Goal: Obtain resource: Download file/media

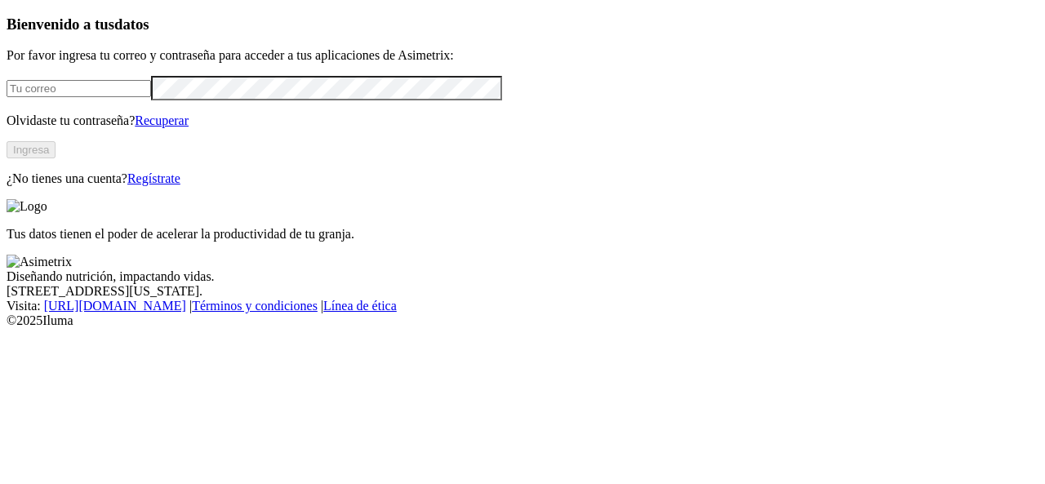
type input "[EMAIL_ADDRESS][DOMAIN_NAME]"
click at [56, 158] on button "Ingresa" at bounding box center [31, 149] width 49 height 17
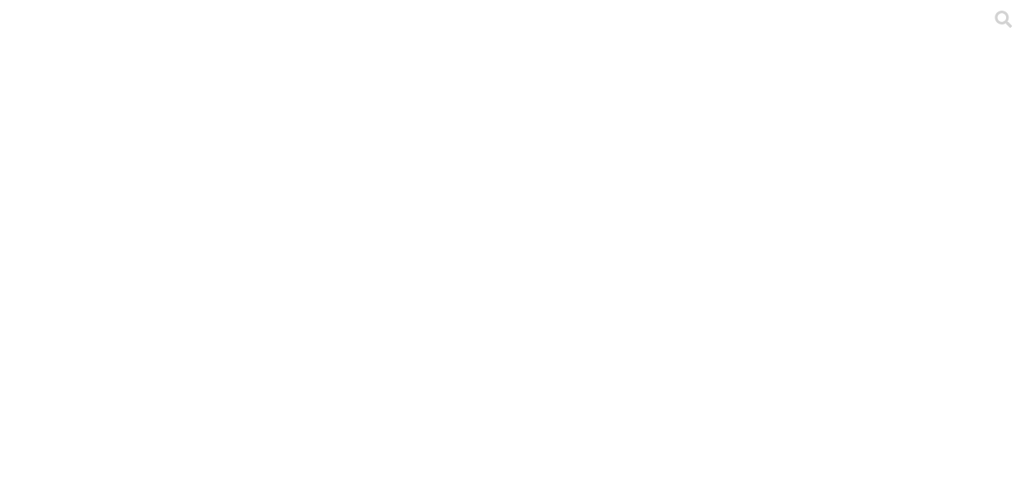
scroll to position [15, 0]
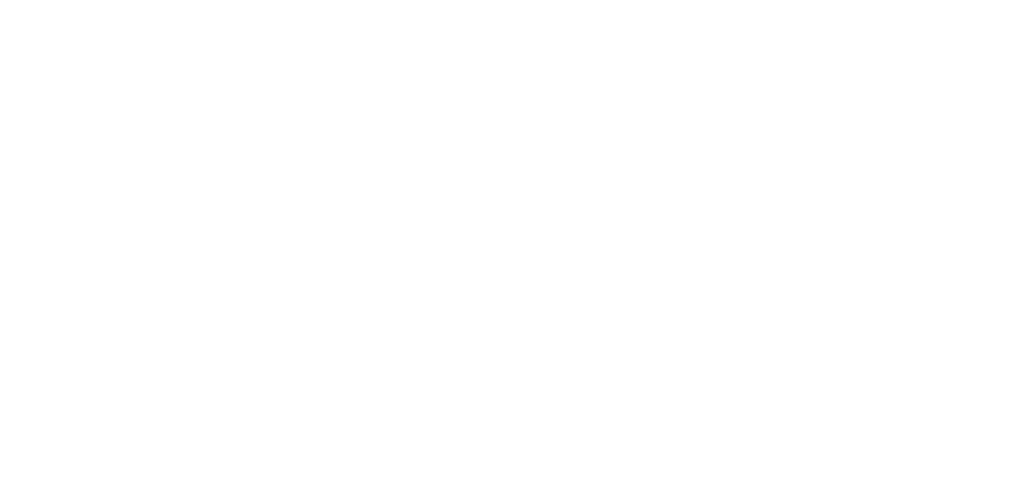
scroll to position [54, 0]
drag, startPoint x: 576, startPoint y: 265, endPoint x: 531, endPoint y: 253, distance: 47.3
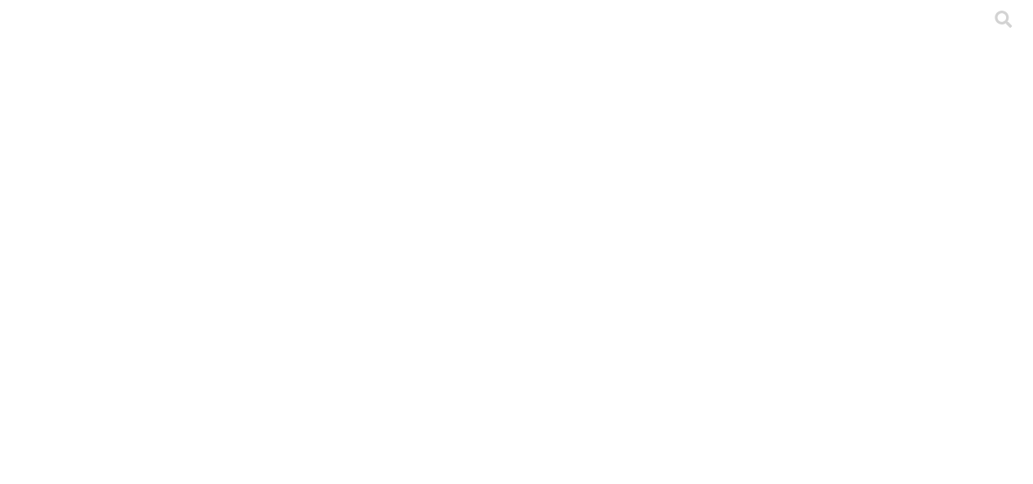
click at [38, 27] on icon at bounding box center [32, 333] width 51 height 653
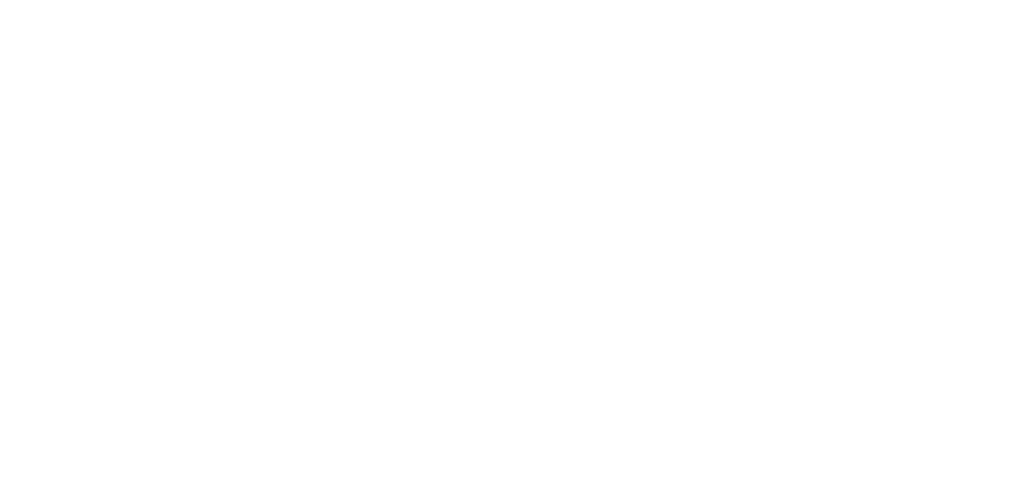
scroll to position [134, 0]
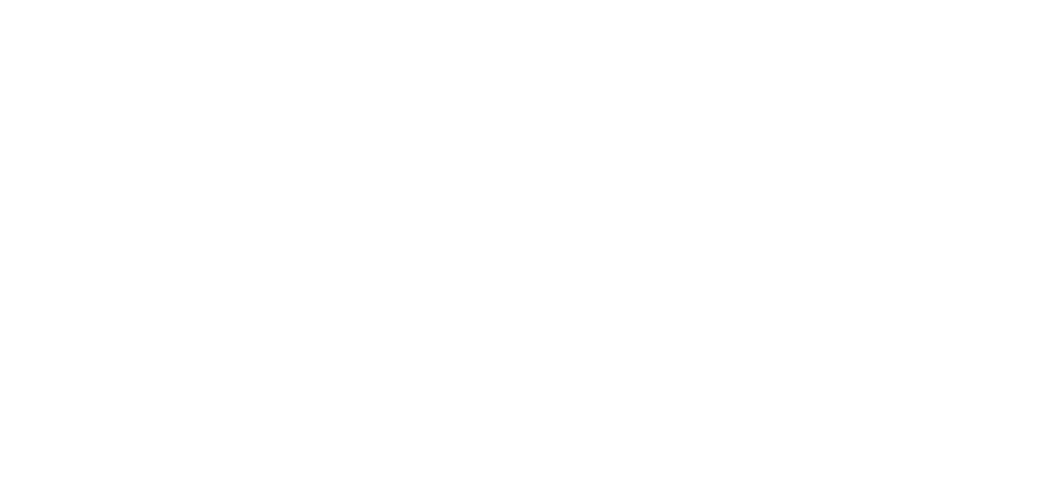
click at [36, 17] on icon at bounding box center [32, 333] width 51 height 653
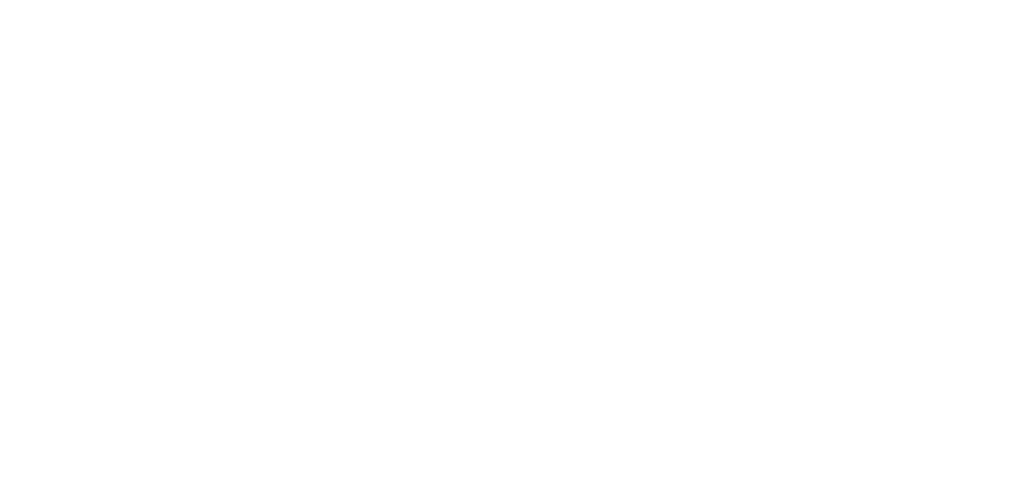
scroll to position [134, 0]
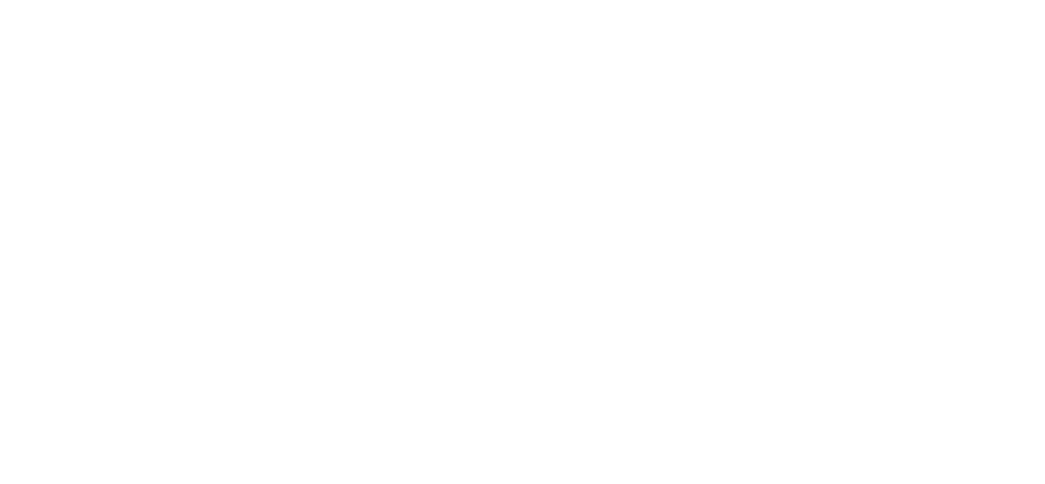
click at [21, 19] on icon at bounding box center [32, 333] width 51 height 653
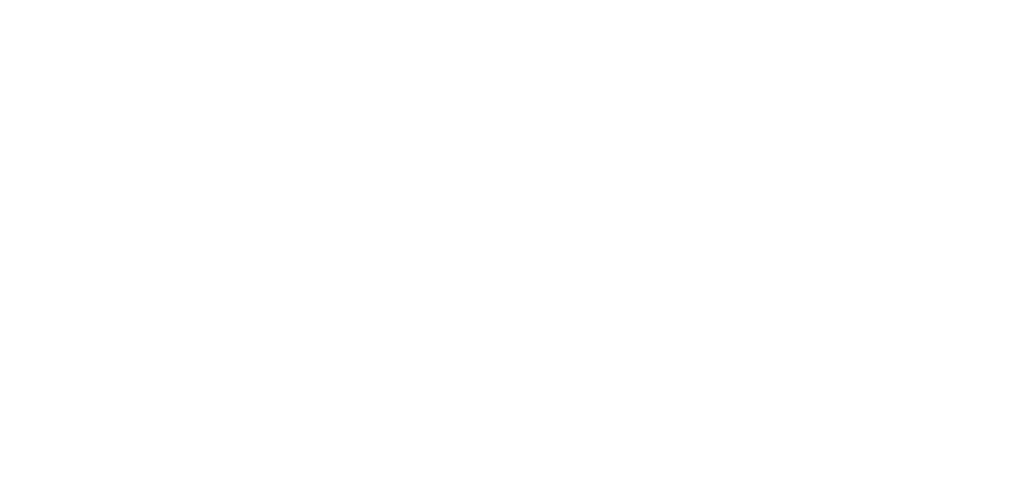
scroll to position [134, 0]
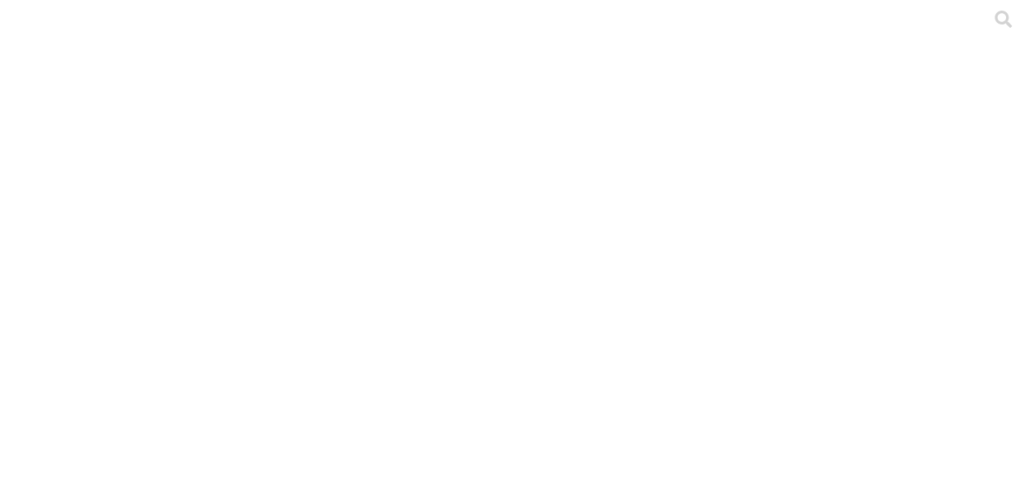
scroll to position [23, 0]
drag, startPoint x: 386, startPoint y: 184, endPoint x: 173, endPoint y: 191, distance: 213.2
drag, startPoint x: 374, startPoint y: 290, endPoint x: 167, endPoint y: 288, distance: 206.6
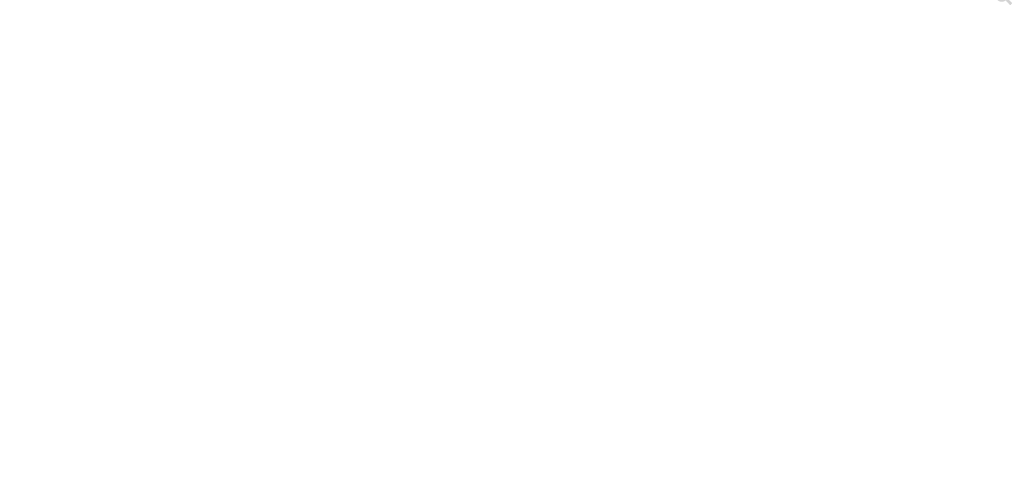
copy link "santafe_g01_pollos_semanal.xlsx"
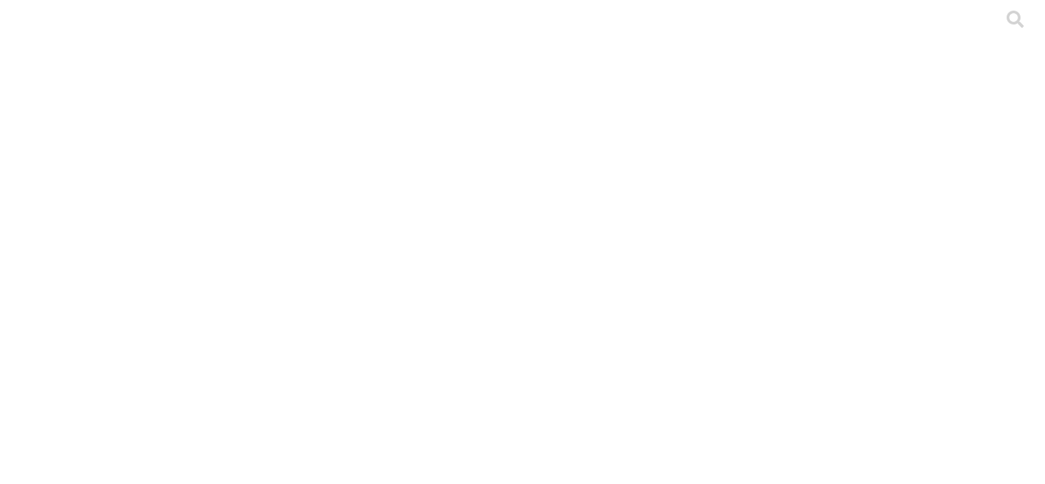
type input "procc"
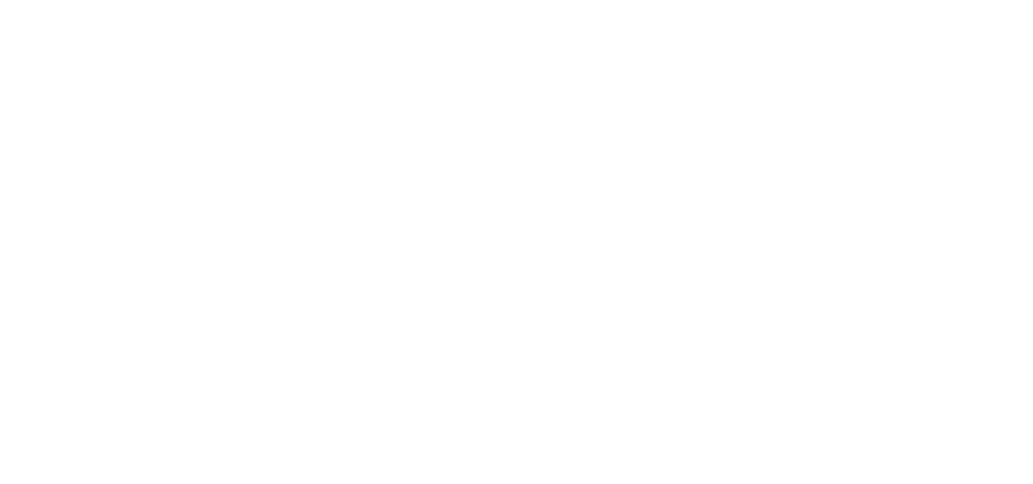
scroll to position [69, 0]
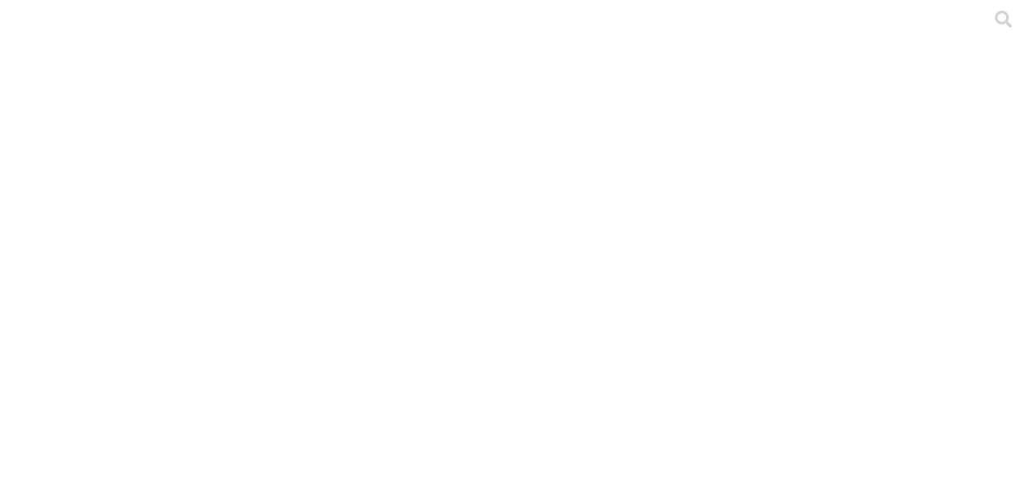
type input "pinu"
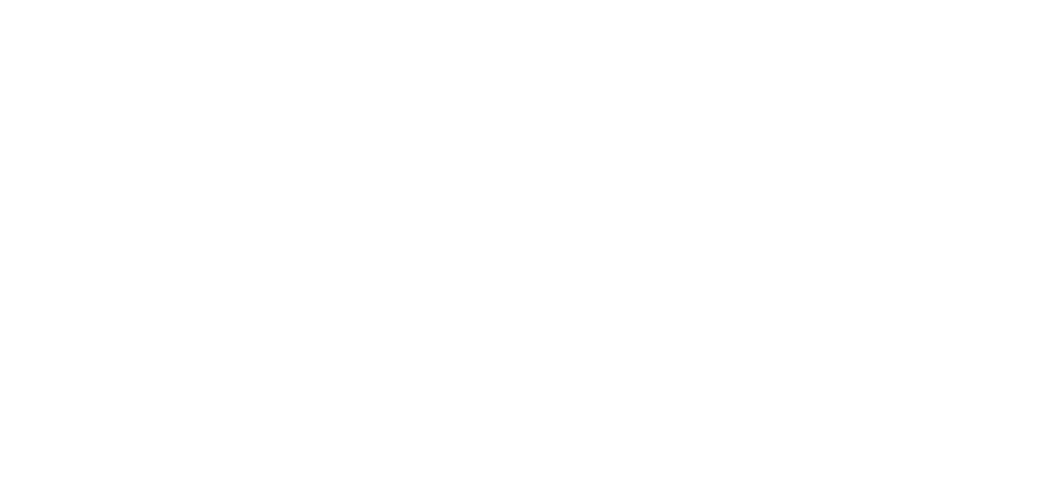
drag, startPoint x: 562, startPoint y: 220, endPoint x: 532, endPoint y: 220, distance: 29.4
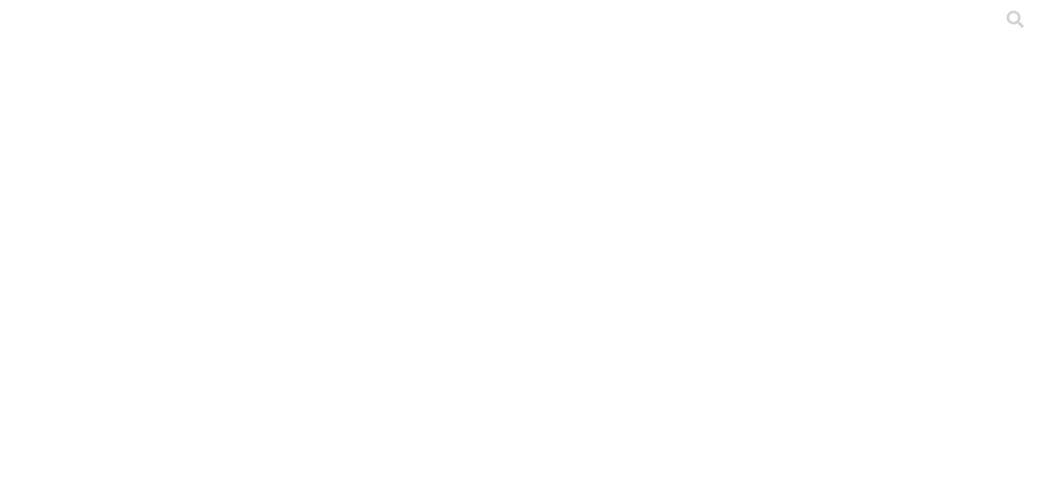
drag, startPoint x: 243, startPoint y: 324, endPoint x: 168, endPoint y: 311, distance: 76.2
copy link "formato_pollo_semanal P2 PINULITO actualizado 20 julio - copia.xlsx"
